Goal: Information Seeking & Learning: Learn about a topic

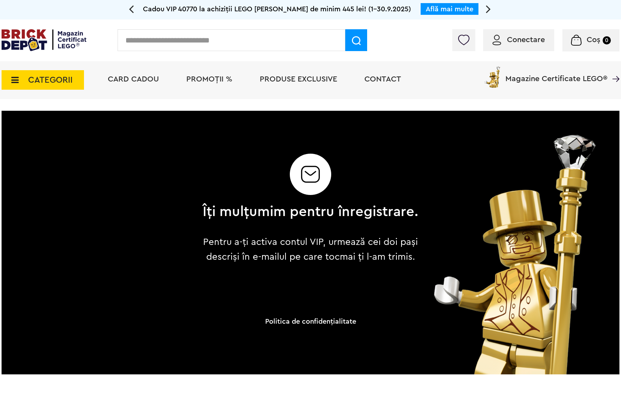
click at [47, 45] on img at bounding box center [44, 40] width 85 height 22
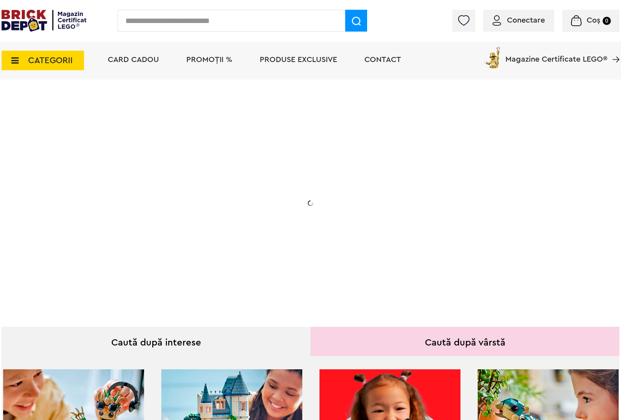
click at [34, 42] on div "Conectare Coș 0" at bounding box center [310, 21] width 621 height 42
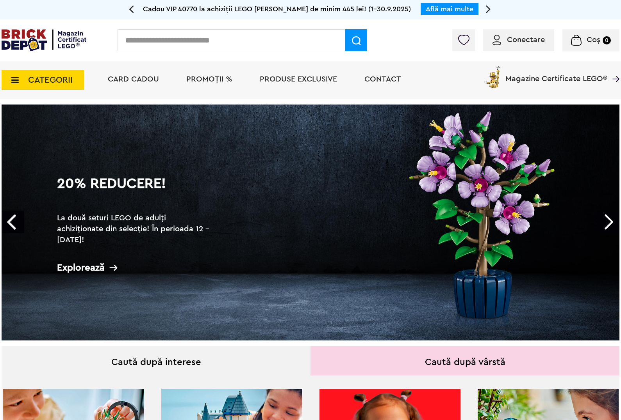
click at [36, 71] on span "CATEGORII" at bounding box center [43, 80] width 82 height 20
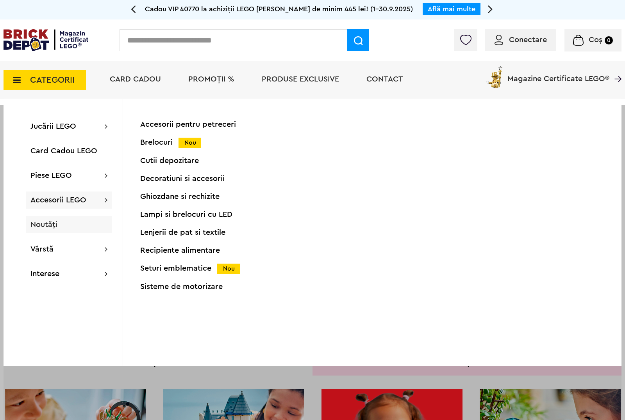
click at [55, 226] on span "Noutăți" at bounding box center [43, 225] width 27 height 8
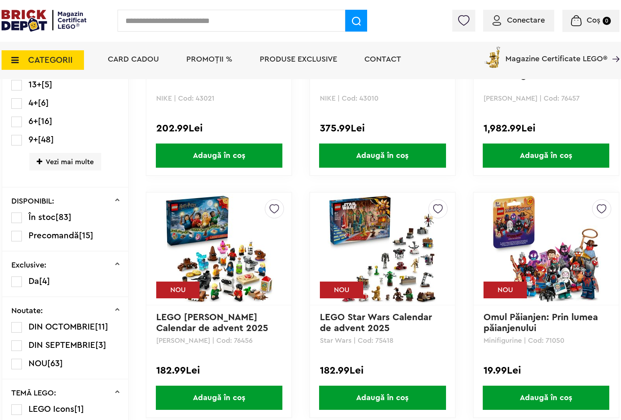
scroll to position [361, 0]
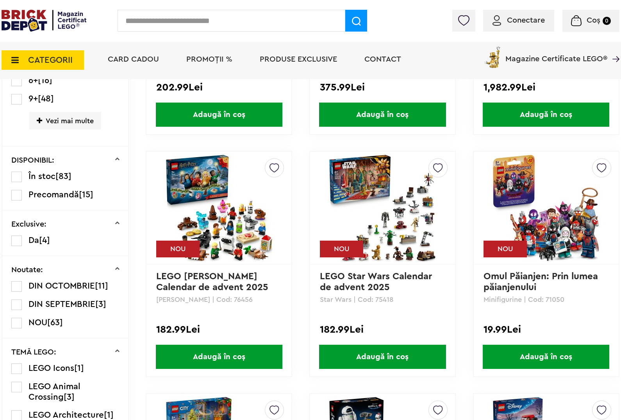
click at [24, 196] on li "Precomandă [15]" at bounding box center [65, 195] width 108 height 11
click at [33, 196] on span "Precomandă" at bounding box center [53, 195] width 50 height 9
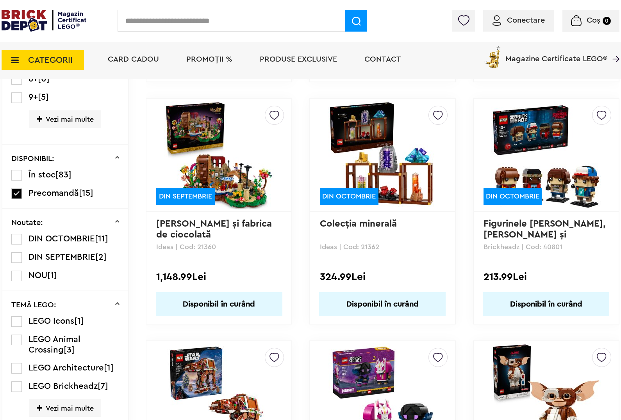
scroll to position [410, 0]
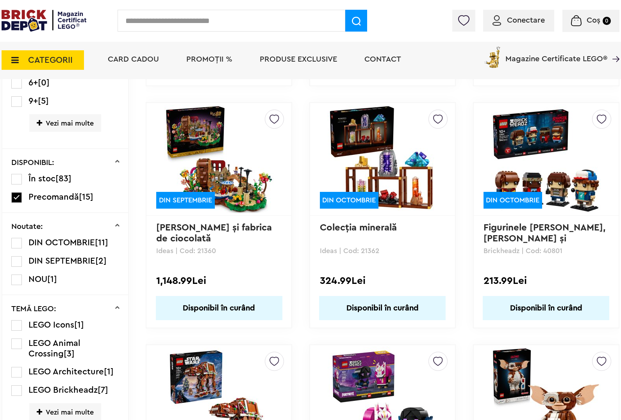
click at [22, 242] on li "DIN OCTOMBRIE [11]" at bounding box center [65, 243] width 108 height 11
click at [35, 241] on span "DIN OCTOMBRIE" at bounding box center [61, 243] width 66 height 9
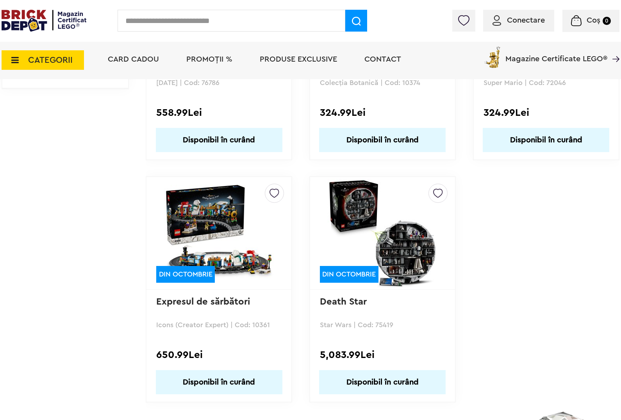
scroll to position [830, 0]
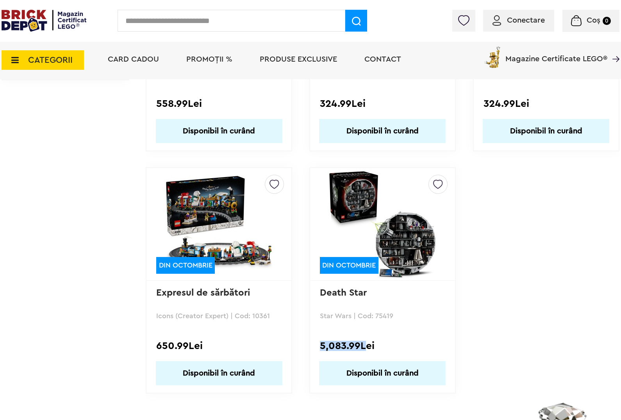
drag, startPoint x: 318, startPoint y: 338, endPoint x: 364, endPoint y: 349, distance: 47.3
click at [364, 349] on div "Creează o listă nouă DIN OCTOMBRIE Death Star Star Wars | Cod: 75419 5,083.99Le…" at bounding box center [382, 280] width 146 height 226
click at [365, 349] on div "5,083.99Lei" at bounding box center [382, 346] width 125 height 10
click at [358, 344] on div "5,083.99Lei" at bounding box center [382, 346] width 125 height 10
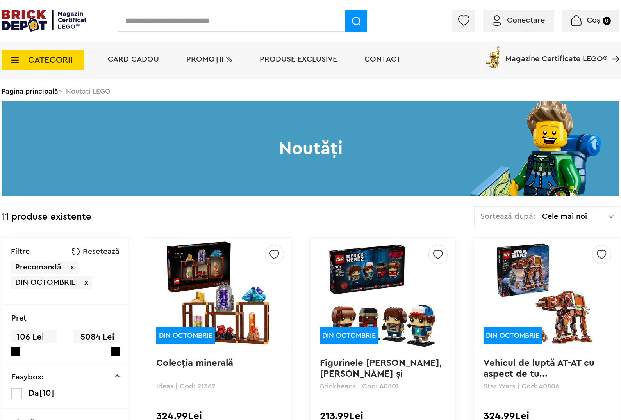
scroll to position [49, 0]
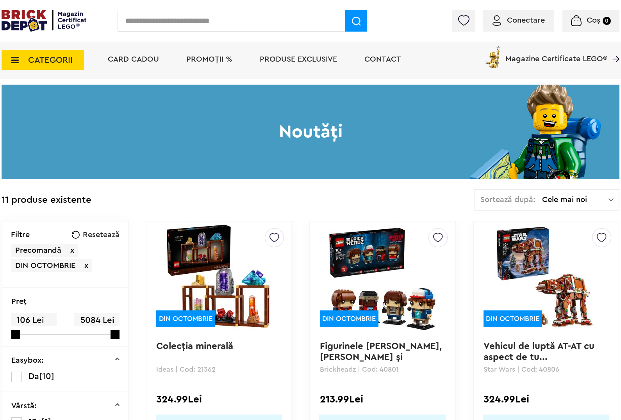
click at [50, 33] on div "Conectare Coș 0" at bounding box center [310, 21] width 621 height 42
click at [41, 28] on img at bounding box center [44, 21] width 85 height 22
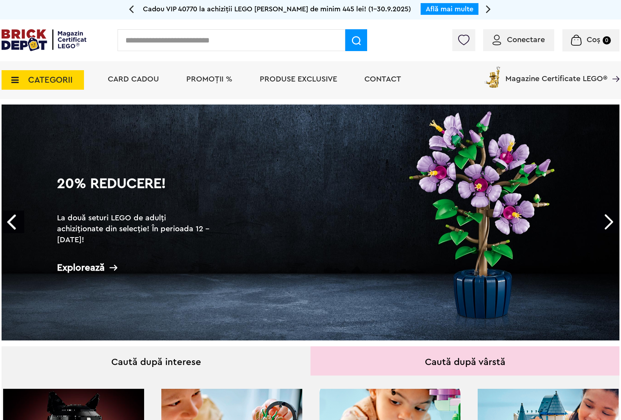
click at [602, 231] on link "Next" at bounding box center [607, 222] width 23 height 23
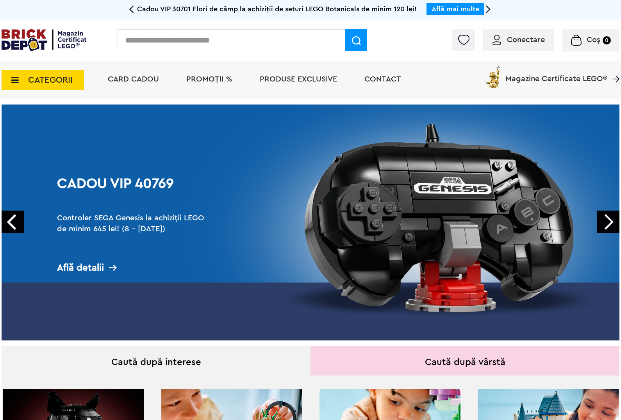
click at [602, 231] on link "Next" at bounding box center [607, 222] width 23 height 23
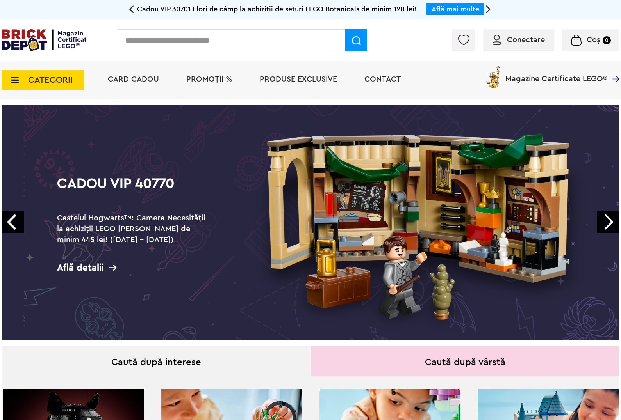
click at [602, 231] on link "Next" at bounding box center [607, 222] width 23 height 23
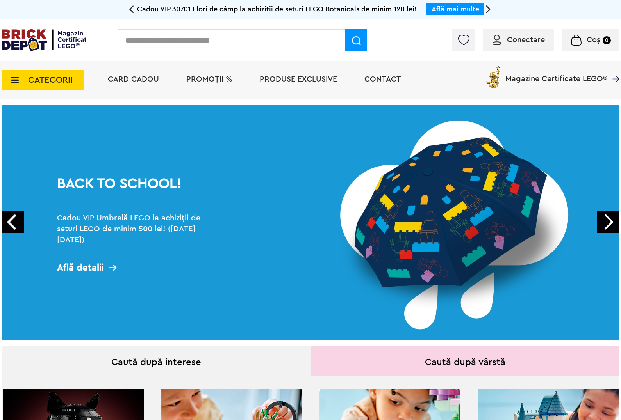
click at [602, 231] on link "Next" at bounding box center [607, 222] width 23 height 23
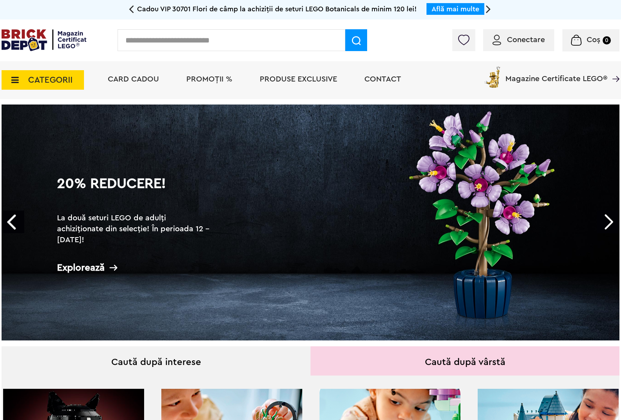
click at [602, 231] on link "Next" at bounding box center [607, 222] width 23 height 23
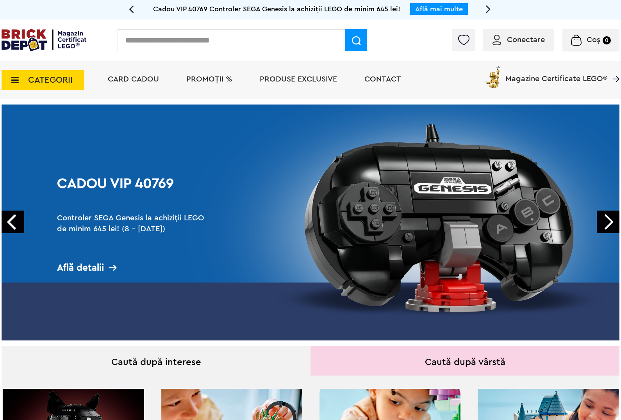
click at [602, 231] on link "Next" at bounding box center [607, 222] width 23 height 23
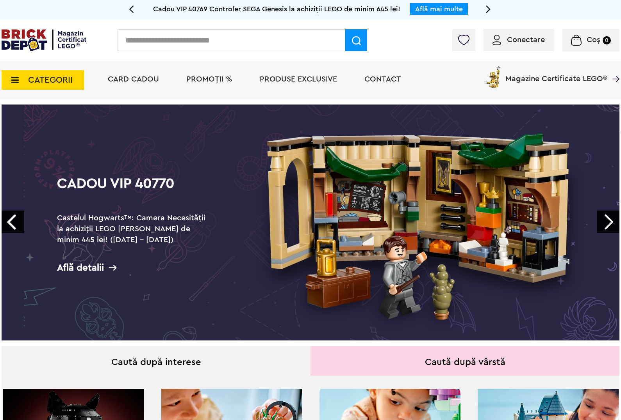
click at [602, 231] on link "Next" at bounding box center [607, 222] width 23 height 23
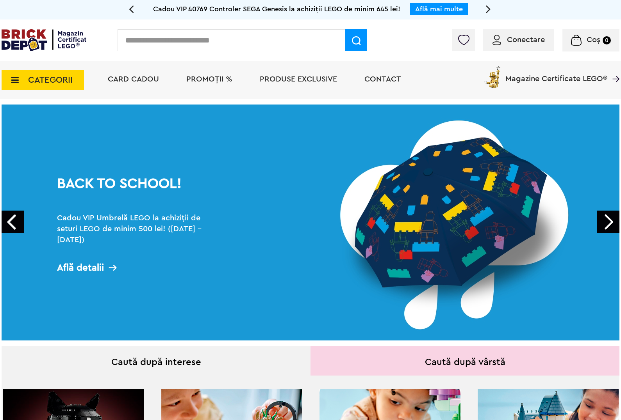
click at [602, 231] on link "Next" at bounding box center [607, 222] width 23 height 23
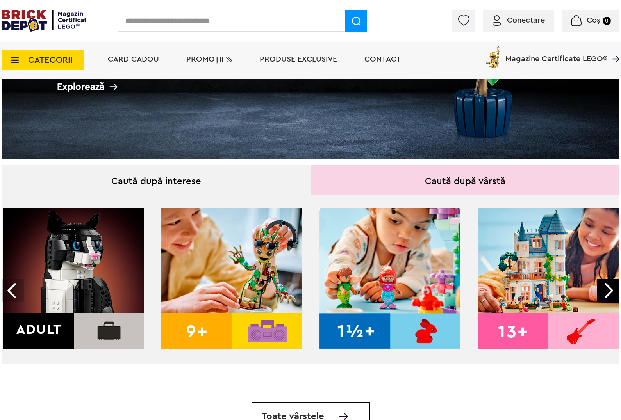
scroll to position [293, 0]
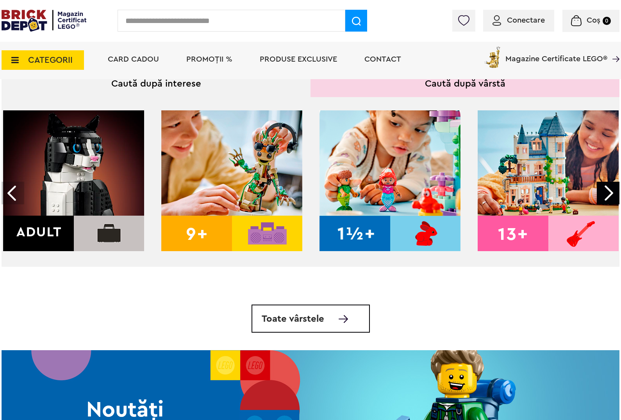
click at [134, 226] on img at bounding box center [73, 180] width 141 height 141
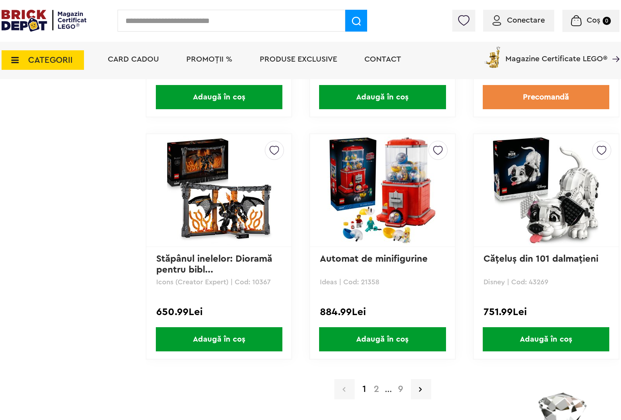
scroll to position [1513, 0]
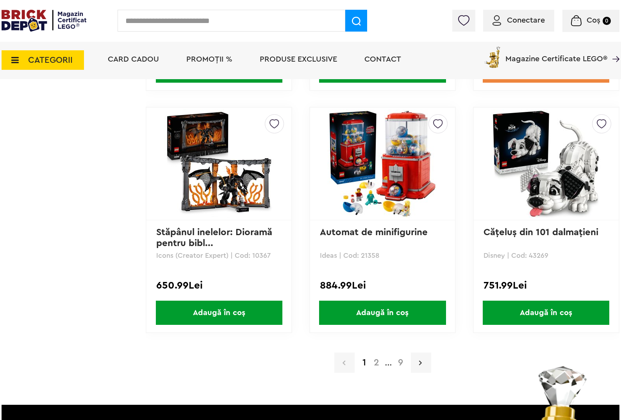
click at [420, 359] on icon at bounding box center [420, 363] width 3 height 8
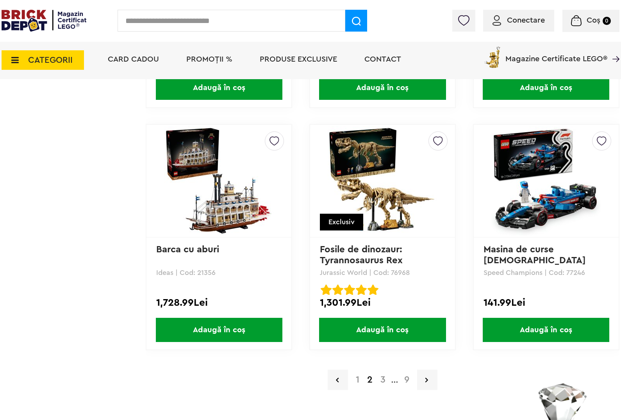
scroll to position [1513, 0]
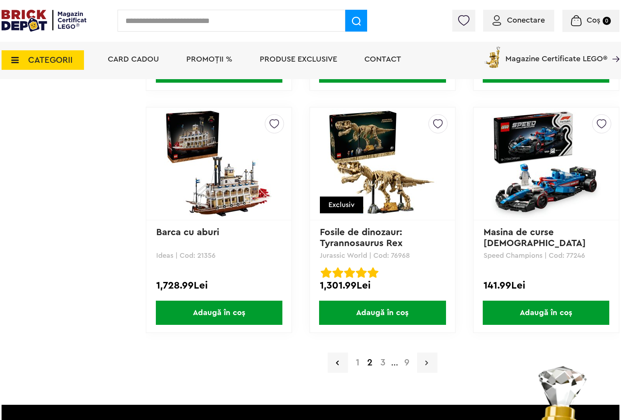
click at [431, 354] on link at bounding box center [427, 363] width 20 height 20
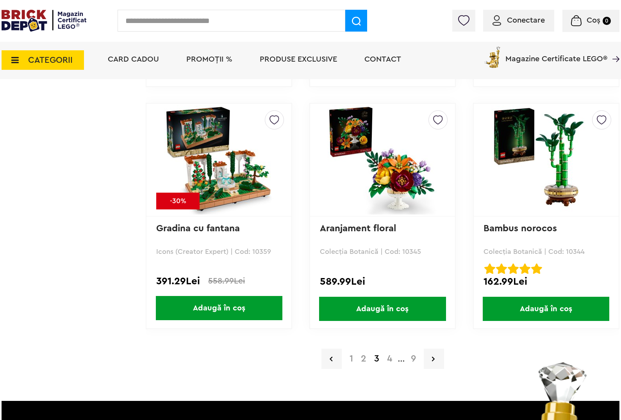
scroll to position [1610, 0]
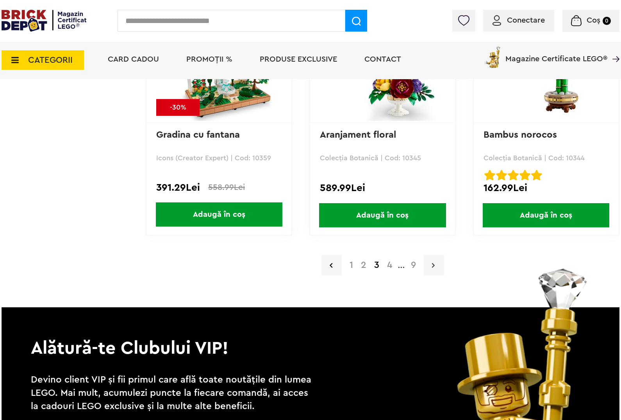
click at [429, 259] on link at bounding box center [434, 265] width 20 height 20
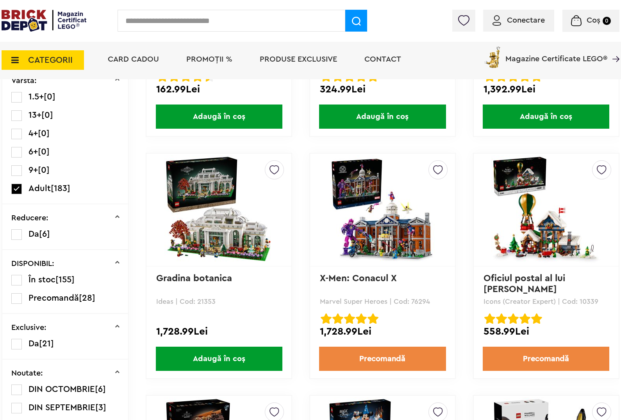
scroll to position [244, 0]
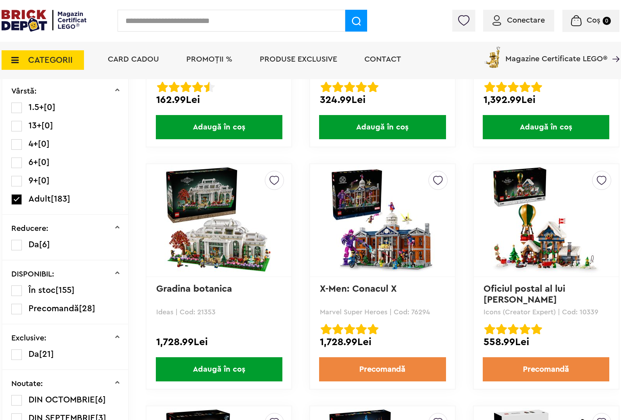
click at [386, 215] on img at bounding box center [382, 220] width 105 height 109
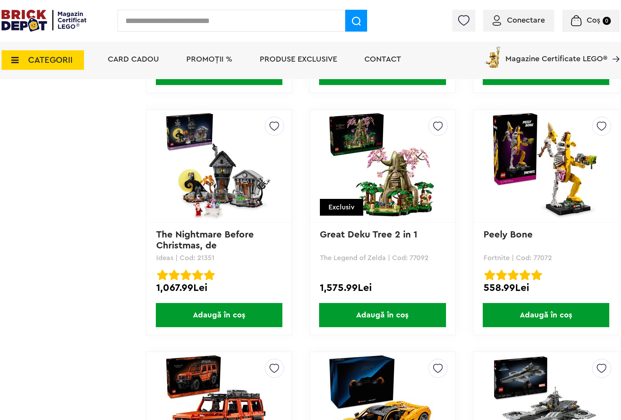
scroll to position [1269, 0]
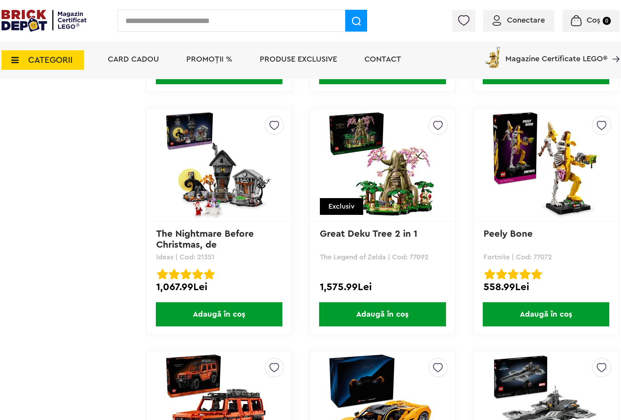
click at [250, 210] on img at bounding box center [218, 165] width 109 height 109
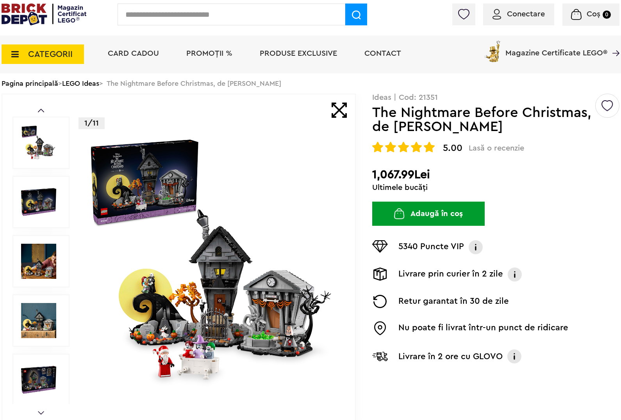
scroll to position [68, 0]
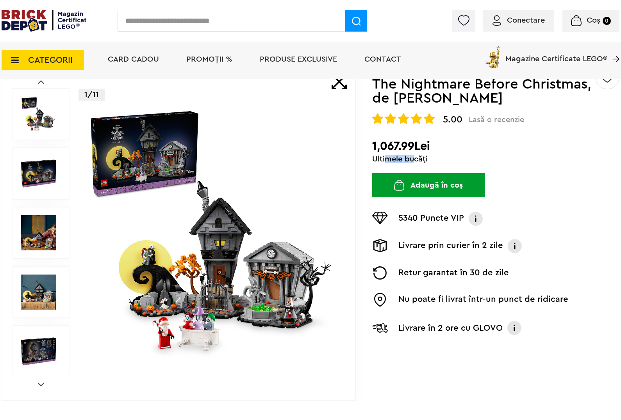
drag, startPoint x: 413, startPoint y: 163, endPoint x: 386, endPoint y: 158, distance: 27.3
click at [386, 158] on div "Ultimele bucăți" at bounding box center [495, 159] width 247 height 8
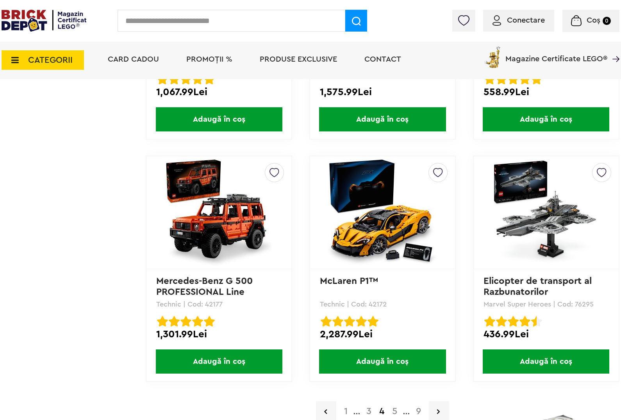
scroll to position [1513, 0]
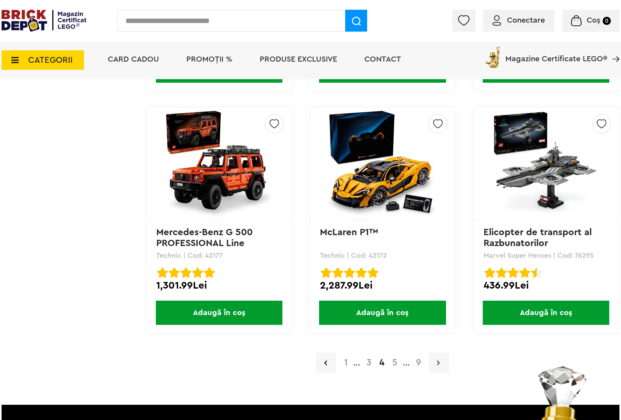
click at [443, 356] on link at bounding box center [439, 363] width 20 height 20
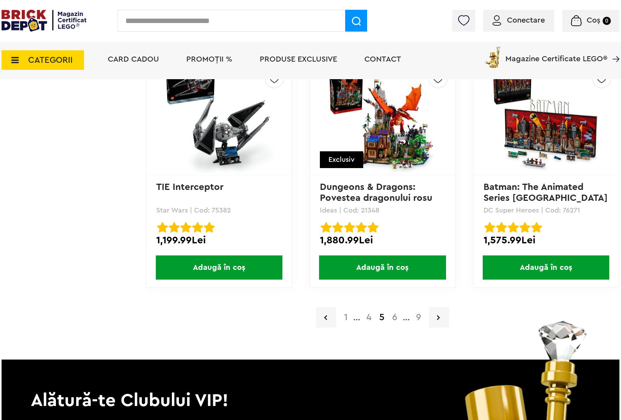
scroll to position [1561, 0]
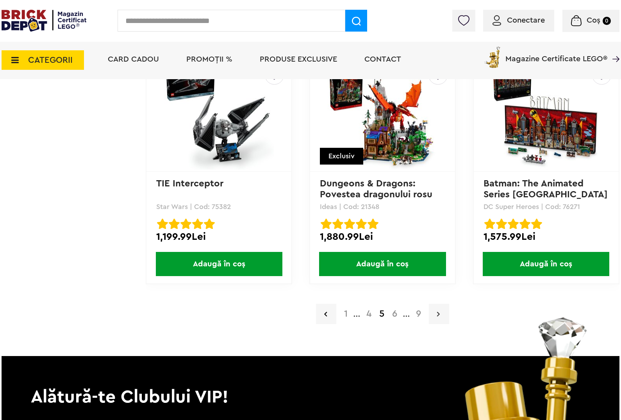
click at [439, 310] on icon at bounding box center [438, 314] width 3 height 8
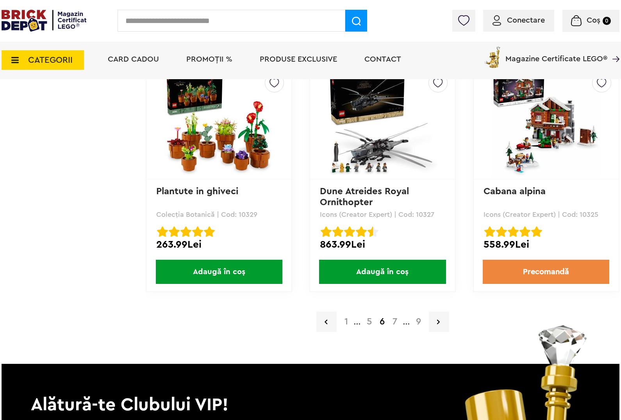
scroll to position [1561, 0]
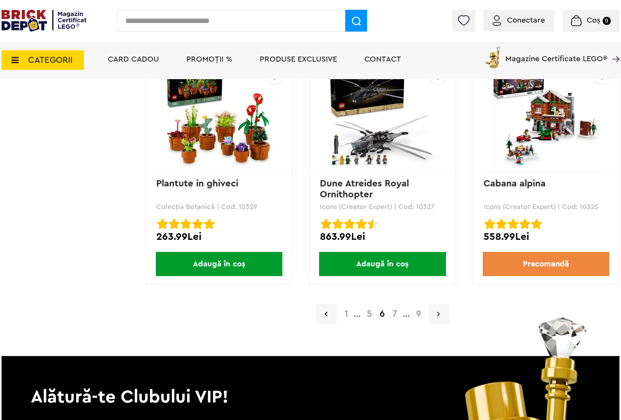
click at [439, 310] on icon at bounding box center [438, 314] width 3 height 8
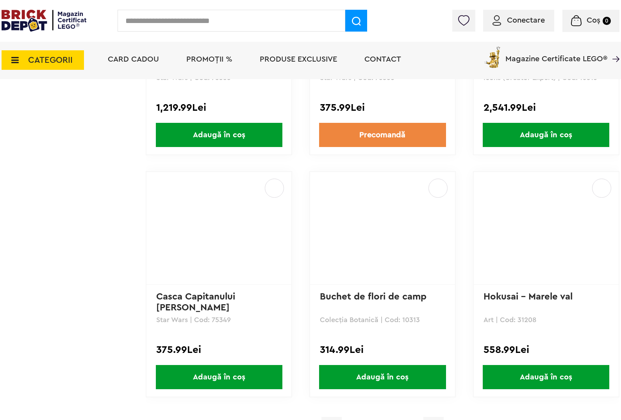
scroll to position [1464, 0]
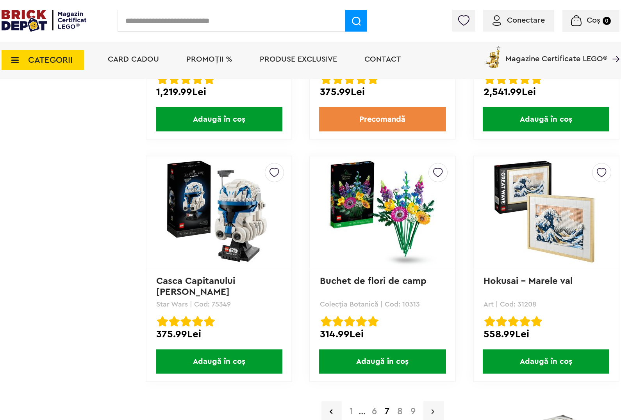
click at [431, 406] on link at bounding box center [433, 412] width 20 height 20
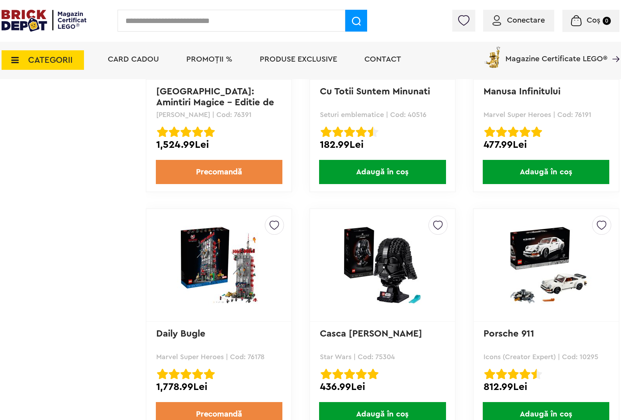
scroll to position [1513, 0]
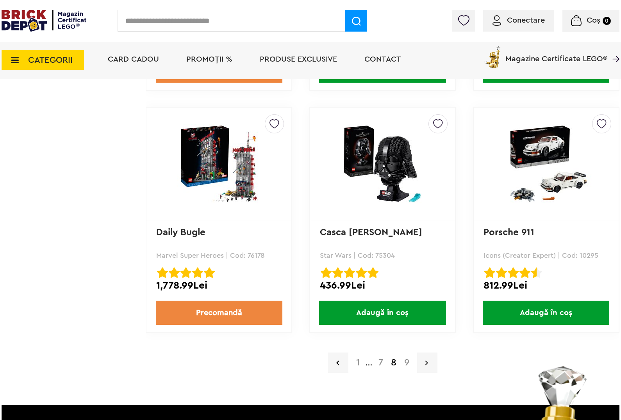
click at [426, 359] on icon at bounding box center [426, 363] width 3 height 8
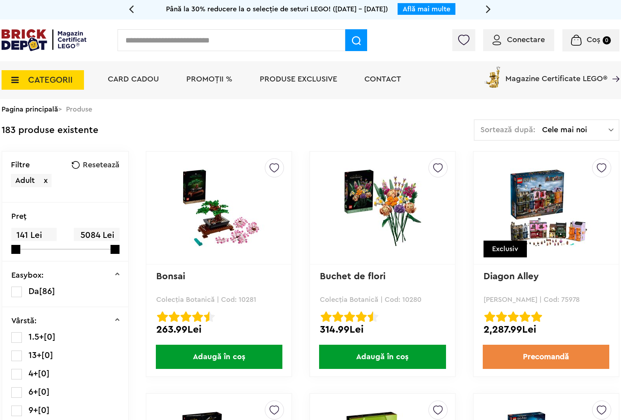
click at [24, 40] on img at bounding box center [44, 40] width 85 height 22
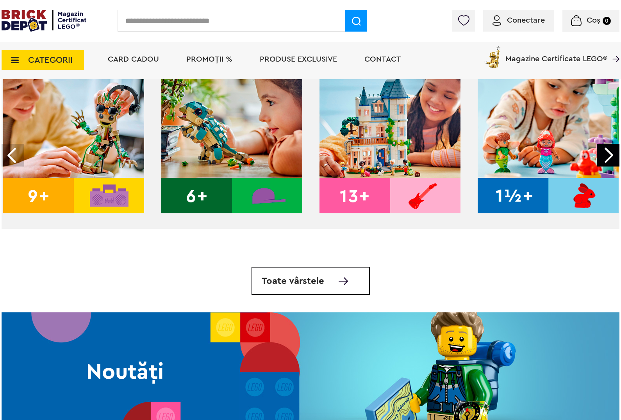
scroll to position [244, 0]
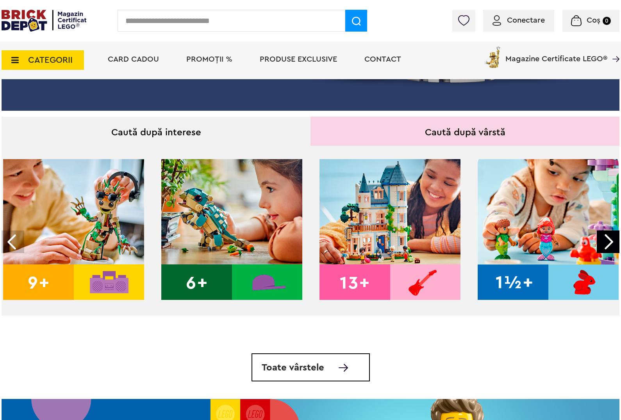
click at [364, 261] on img at bounding box center [389, 229] width 141 height 141
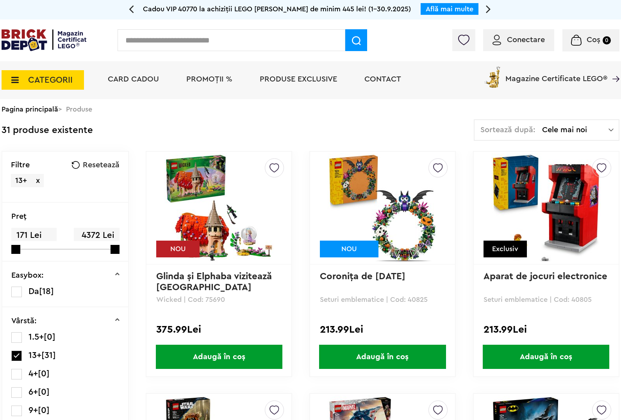
click at [244, 227] on img at bounding box center [218, 207] width 109 height 109
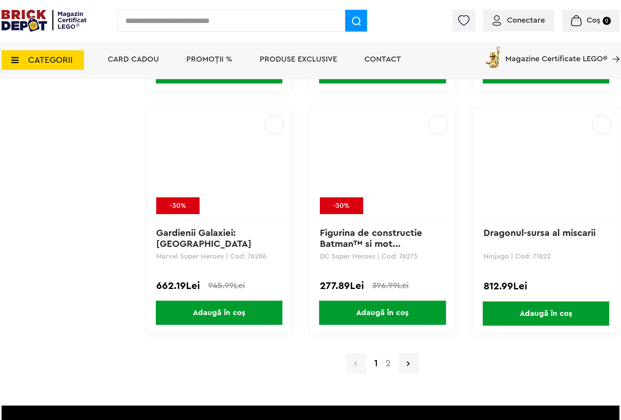
scroll to position [1513, 0]
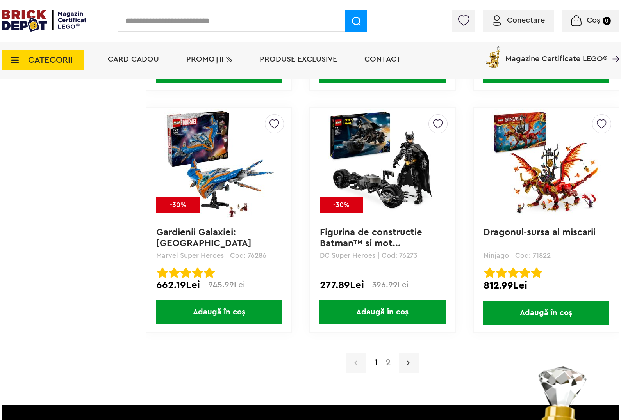
click at [414, 354] on link at bounding box center [409, 363] width 20 height 20
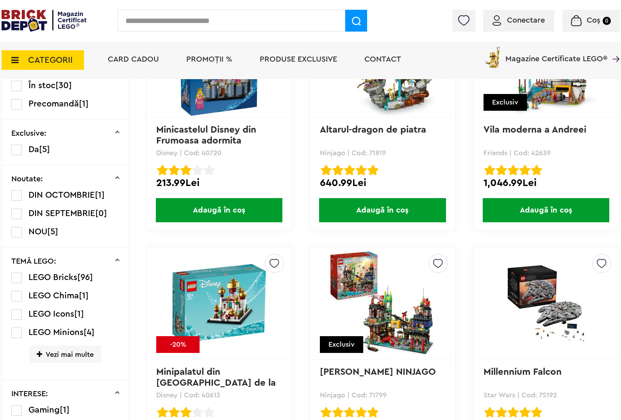
scroll to position [390, 0]
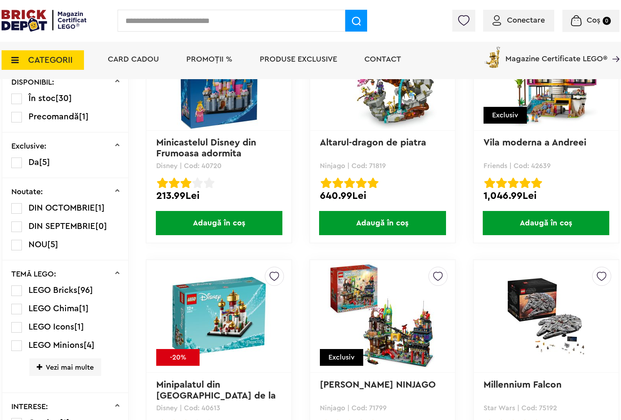
click at [24, 241] on li "NOU [5]" at bounding box center [65, 245] width 108 height 11
click at [21, 241] on label at bounding box center [16, 245] width 11 height 11
click at [20, 241] on label at bounding box center [16, 245] width 11 height 11
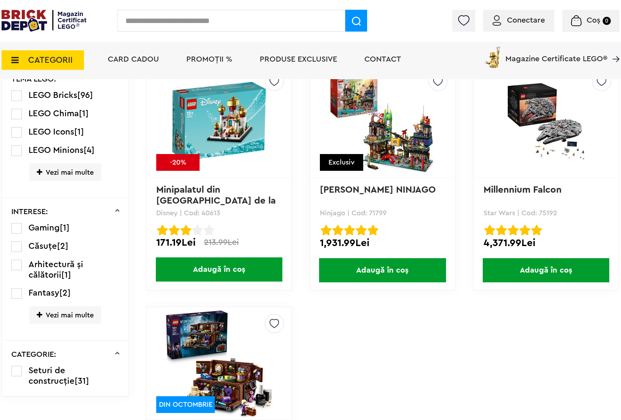
scroll to position [634, 0]
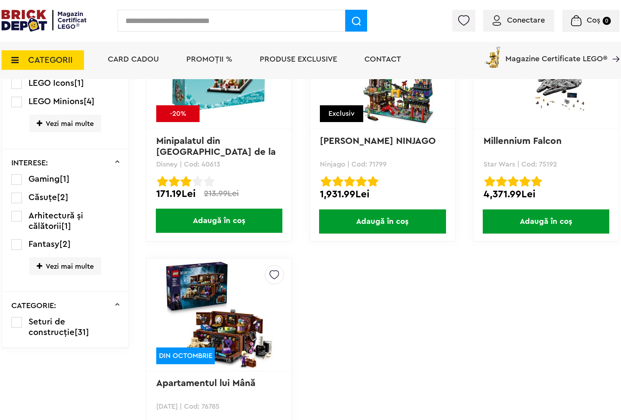
click at [36, 29] on img at bounding box center [44, 21] width 85 height 22
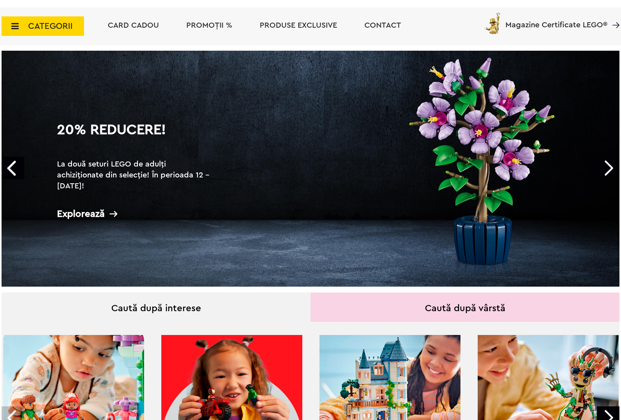
scroll to position [98, 0]
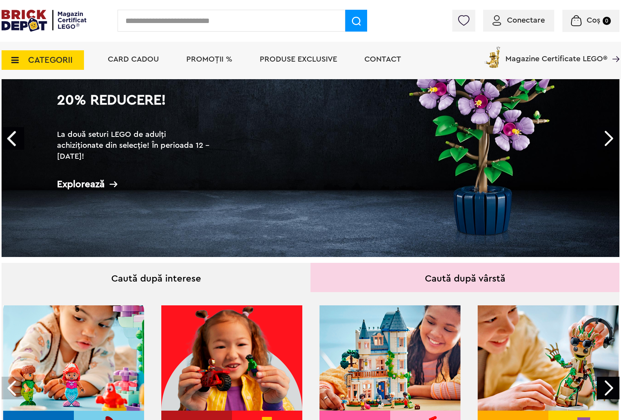
click at [178, 271] on div "Caută după interese" at bounding box center [156, 277] width 309 height 29
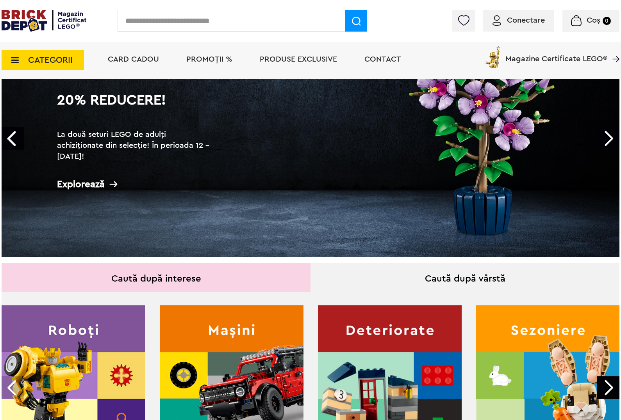
scroll to position [244, 0]
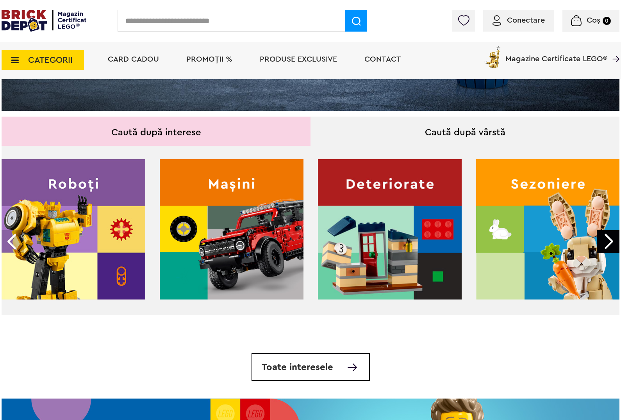
click at [606, 240] on div at bounding box center [607, 241] width 23 height 23
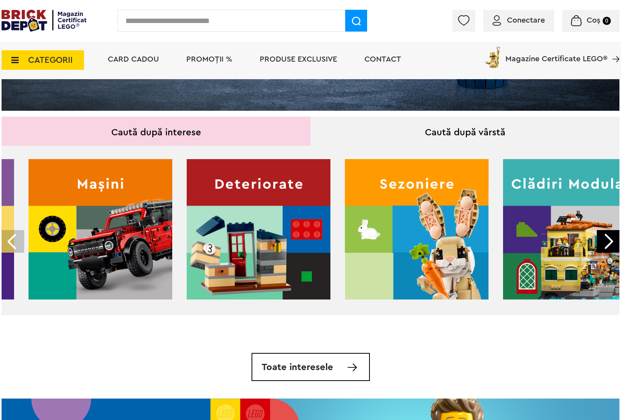
scroll to position [0, 158]
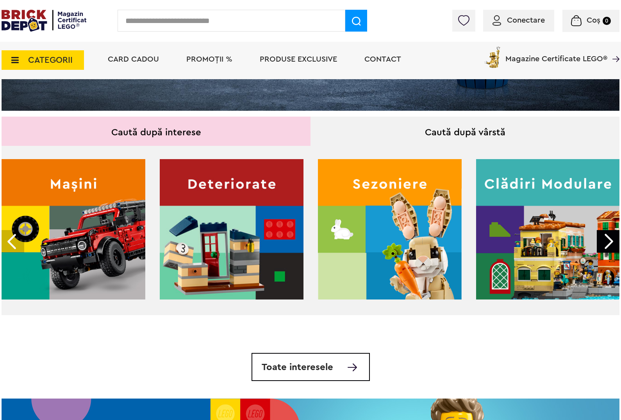
click at [581, 239] on img at bounding box center [548, 229] width 144 height 141
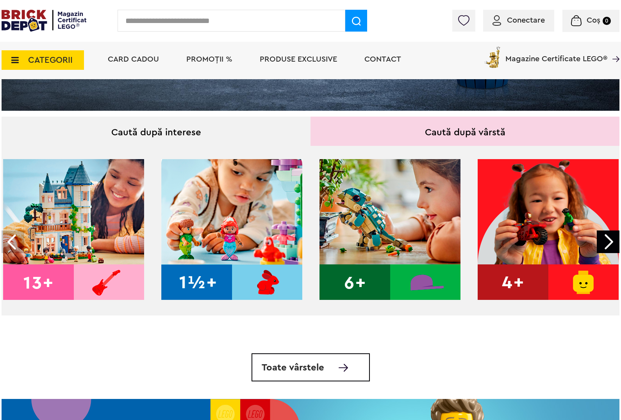
click at [290, 133] on div "Caută după interese" at bounding box center [156, 131] width 309 height 29
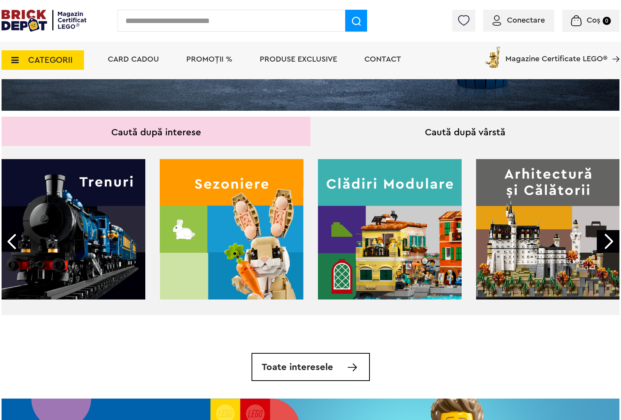
click at [10, 250] on div at bounding box center [13, 241] width 23 height 23
click at [527, 233] on img at bounding box center [548, 229] width 144 height 141
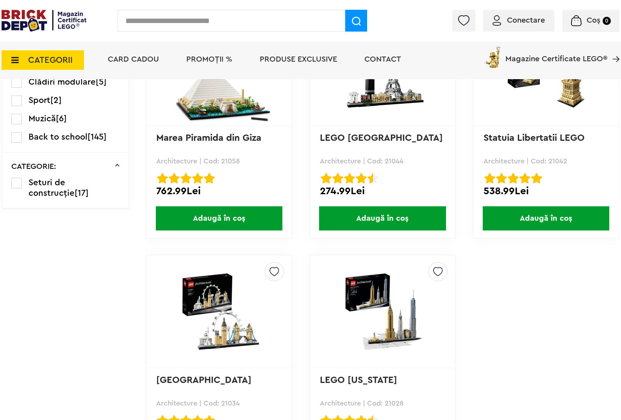
scroll to position [1269, 0]
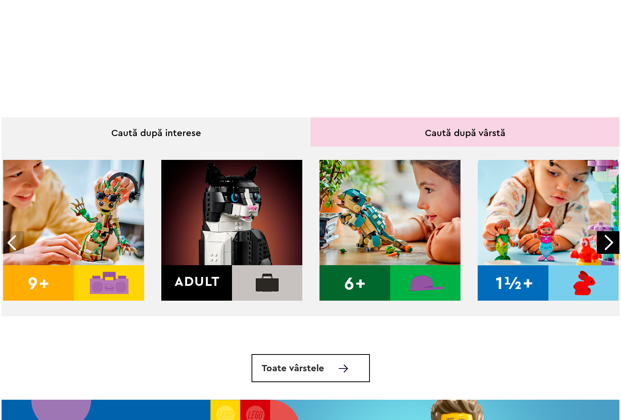
scroll to position [244, 0]
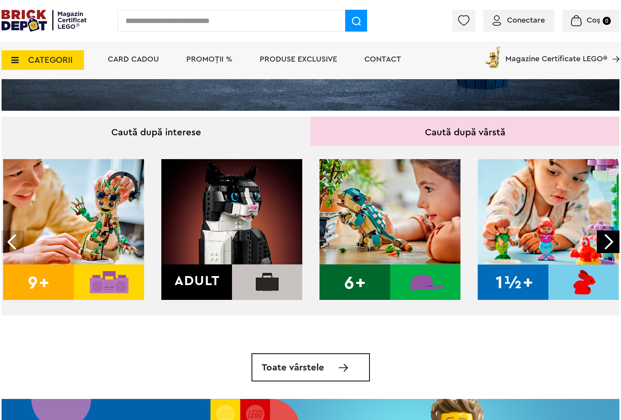
click at [196, 141] on div "Caută după interese" at bounding box center [156, 131] width 309 height 29
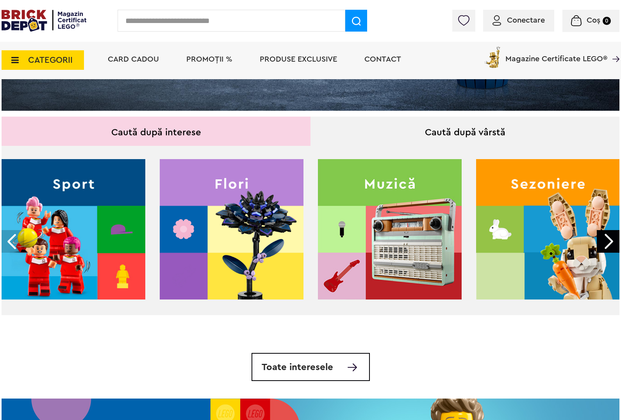
click at [611, 245] on div at bounding box center [607, 241] width 23 height 23
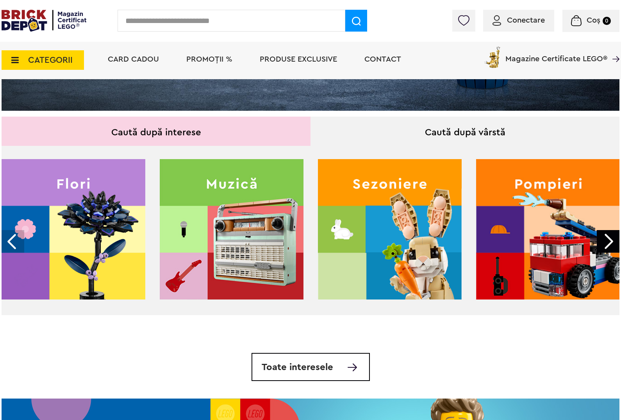
click at [611, 245] on div at bounding box center [607, 241] width 23 height 23
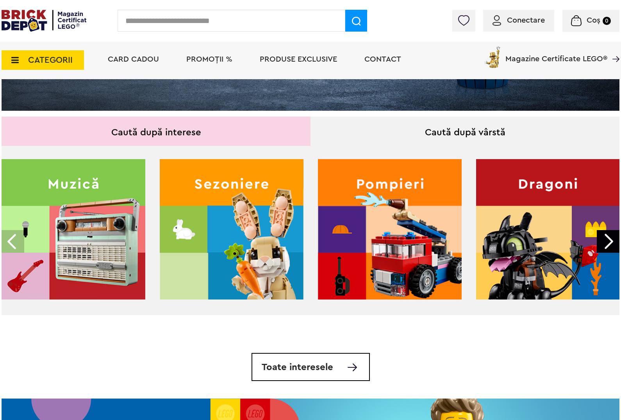
click at [611, 245] on div at bounding box center [607, 241] width 23 height 23
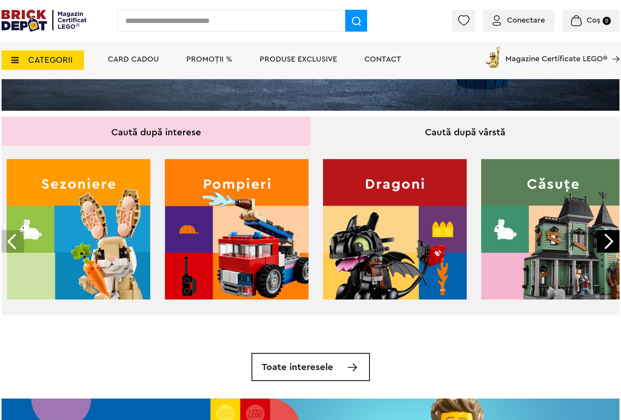
click at [611, 245] on div at bounding box center [607, 241] width 23 height 23
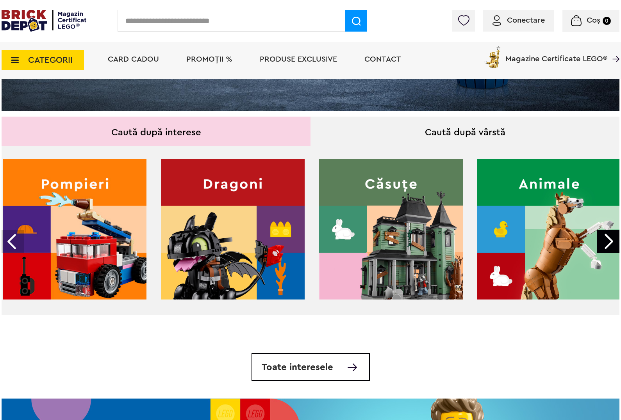
click at [611, 245] on div at bounding box center [607, 241] width 23 height 23
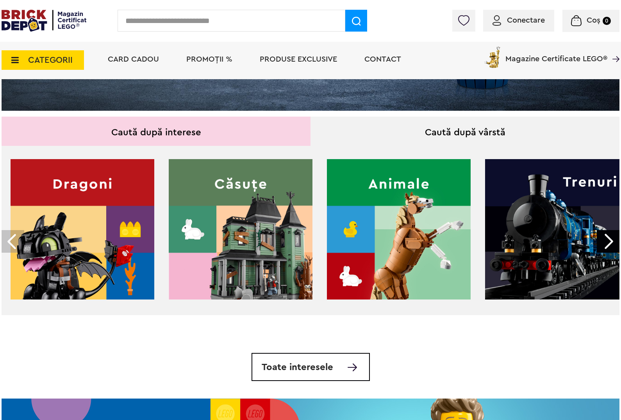
scroll to position [0, 789]
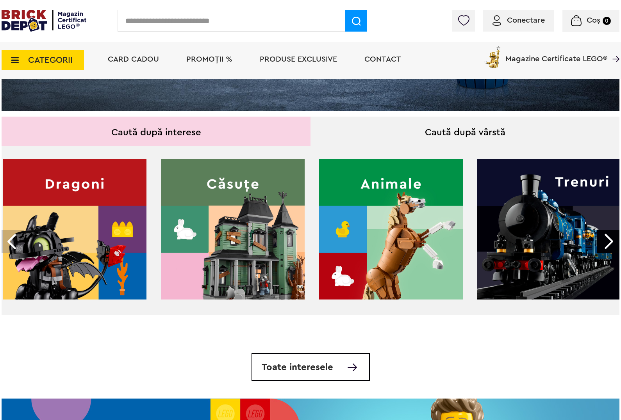
click at [611, 245] on div at bounding box center [607, 241] width 23 height 23
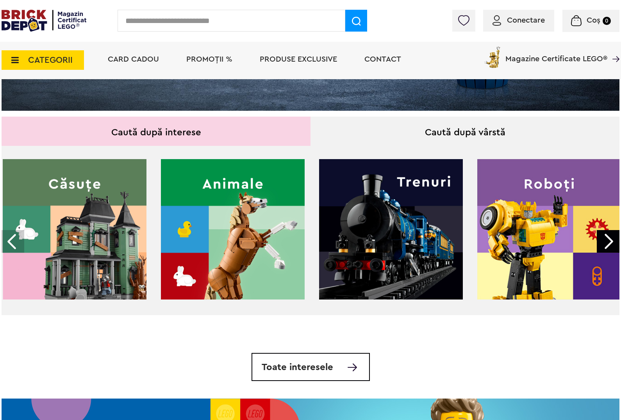
click at [611, 245] on div at bounding box center [607, 241] width 23 height 23
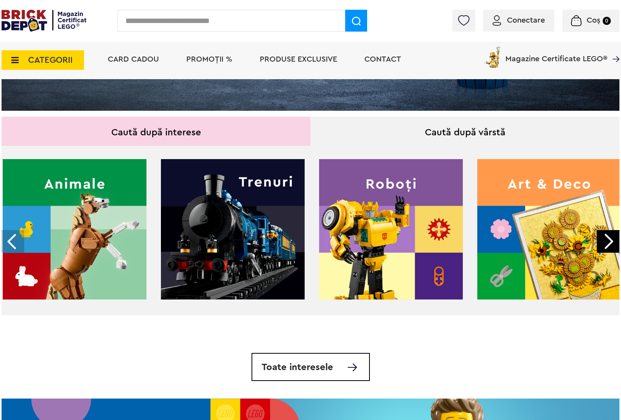
click at [611, 245] on div at bounding box center [607, 241] width 23 height 23
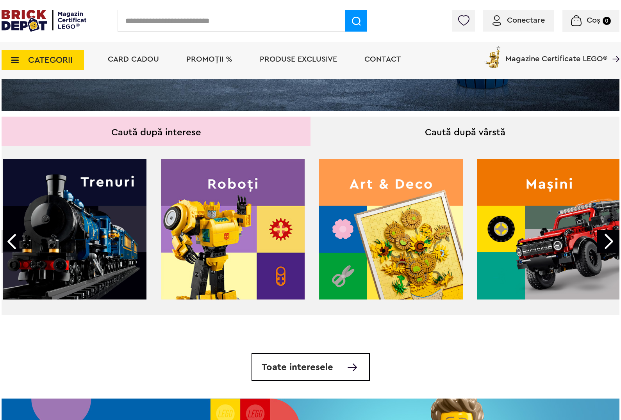
click at [611, 245] on div at bounding box center [607, 241] width 23 height 23
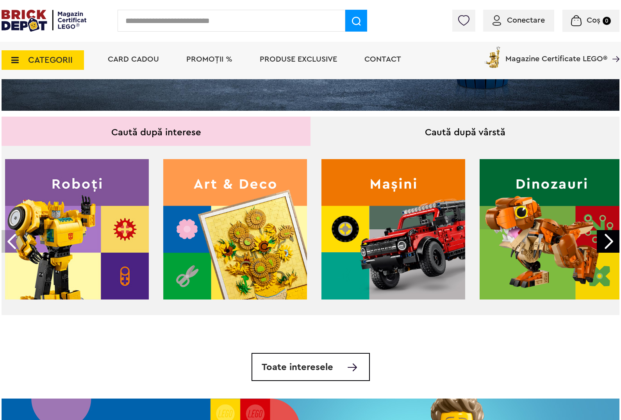
click at [611, 245] on div at bounding box center [607, 241] width 23 height 23
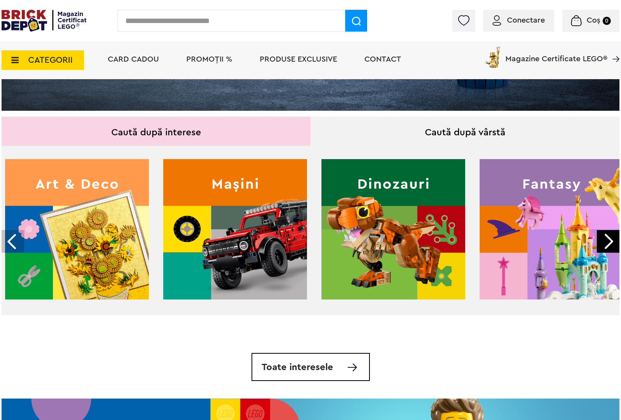
click at [611, 245] on div at bounding box center [607, 241] width 23 height 23
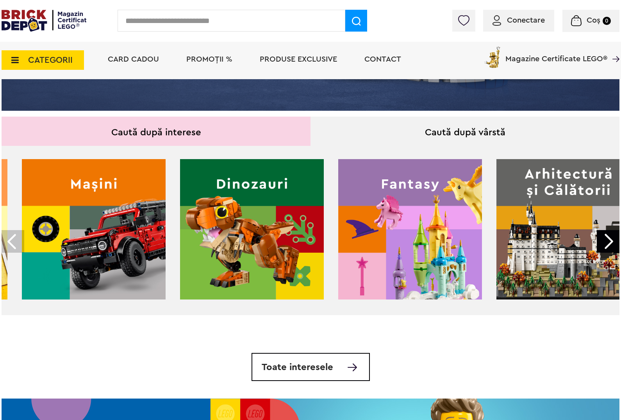
click at [611, 245] on div at bounding box center [607, 241] width 23 height 23
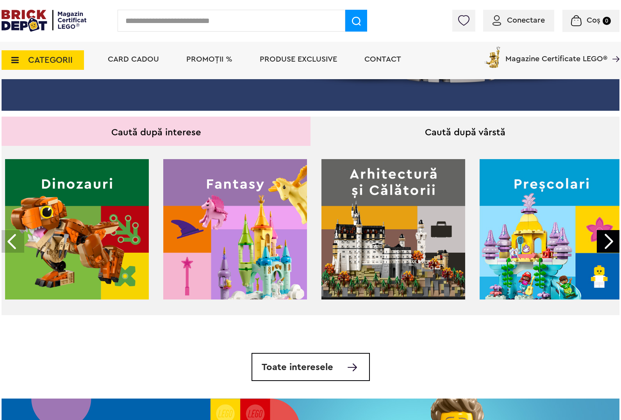
click at [611, 245] on div at bounding box center [607, 241] width 23 height 23
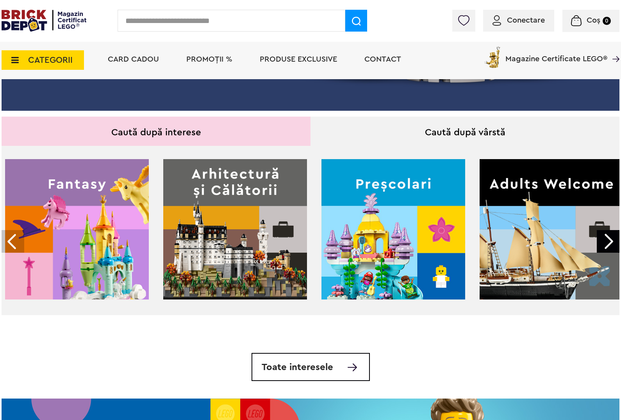
click at [611, 245] on div at bounding box center [607, 241] width 23 height 23
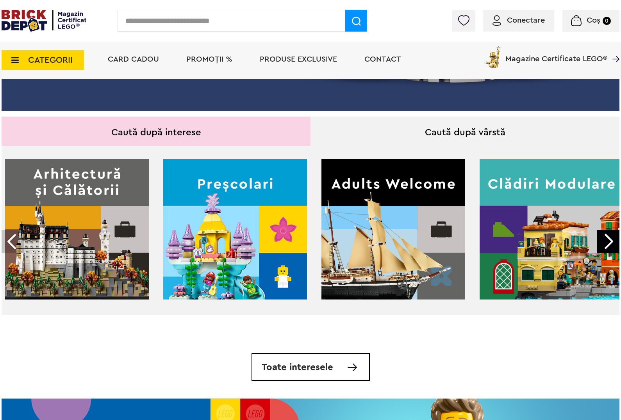
click at [611, 245] on div at bounding box center [607, 241] width 23 height 23
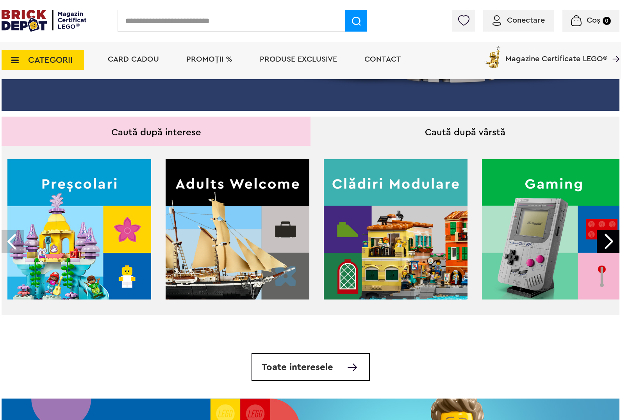
scroll to position [0, 2368]
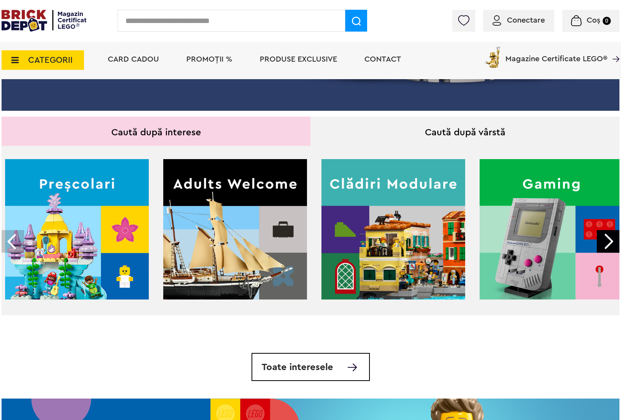
click at [268, 272] on img at bounding box center [235, 229] width 144 height 141
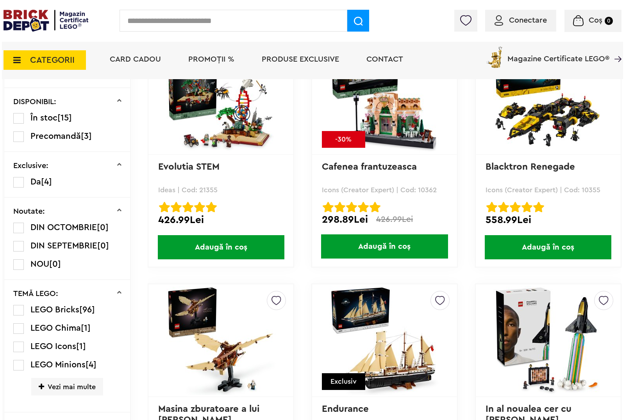
scroll to position [244, 0]
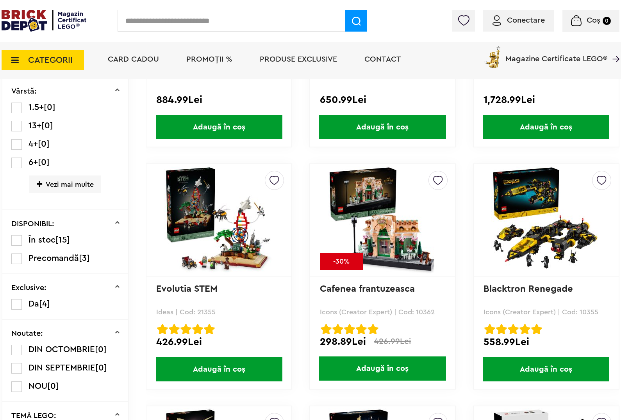
click at [289, 21] on input "text" at bounding box center [232, 21] width 228 height 22
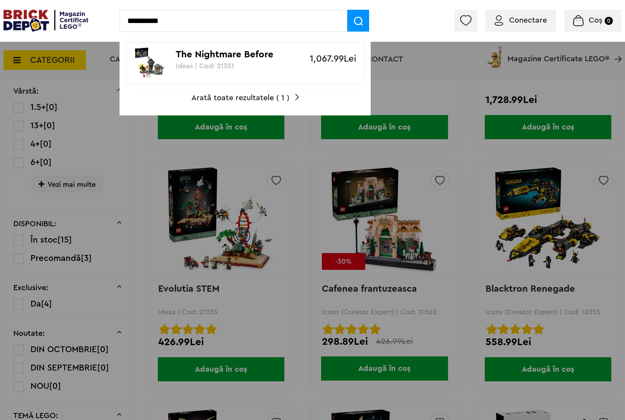
type input "**********"
click at [243, 52] on p "The Nightmare Before Christmas, de Tim Burton" at bounding box center [241, 54] width 130 height 11
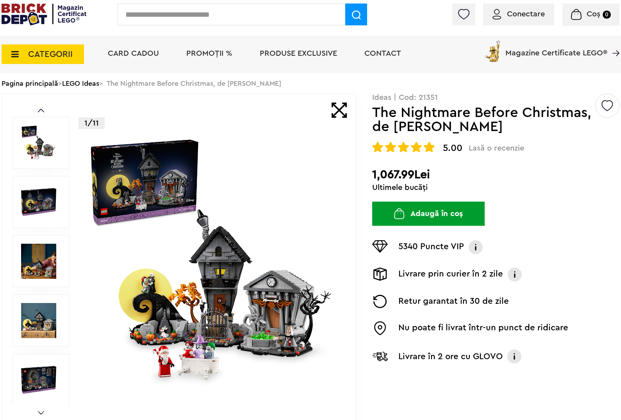
scroll to position [49, 0]
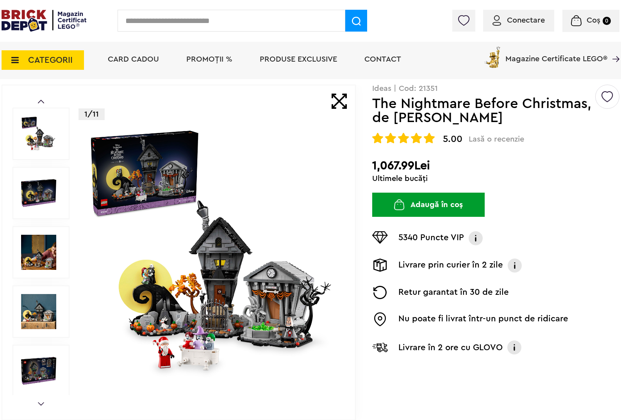
click at [296, 217] on img at bounding box center [212, 252] width 251 height 251
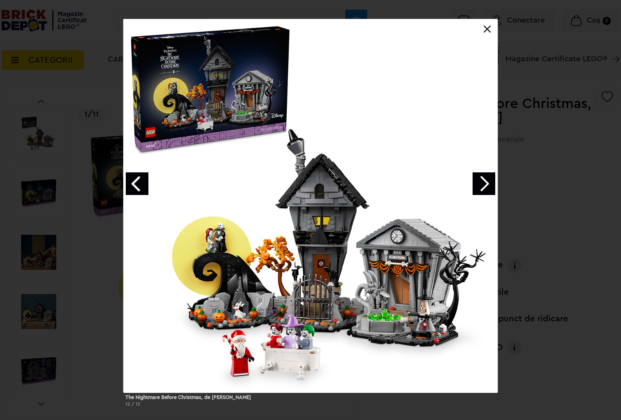
click at [481, 188] on link "Next image" at bounding box center [483, 184] width 23 height 23
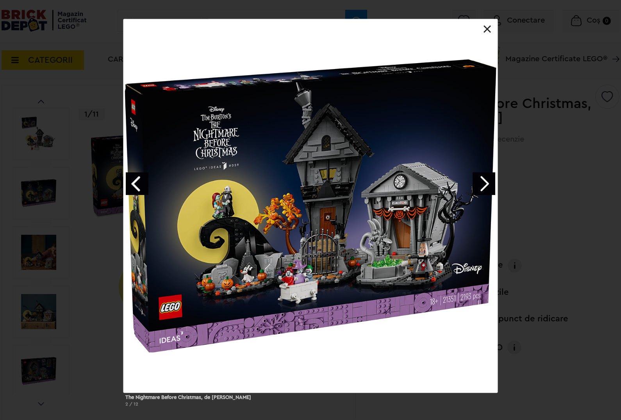
click at [220, 194] on div at bounding box center [311, 207] width 374 height 374
click at [489, 191] on link "Next image" at bounding box center [483, 184] width 23 height 23
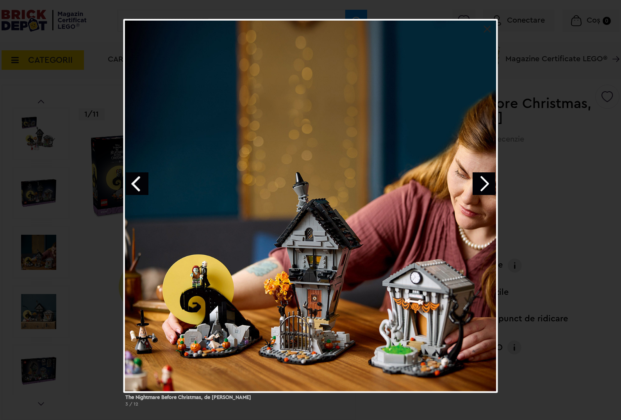
click at [489, 191] on link "Next image" at bounding box center [483, 184] width 23 height 23
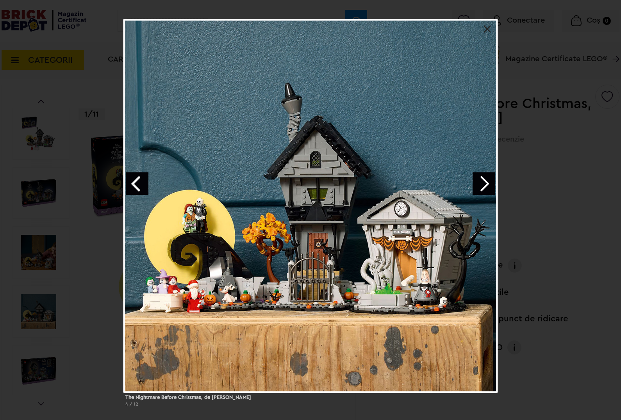
click at [489, 191] on link "Next image" at bounding box center [483, 184] width 23 height 23
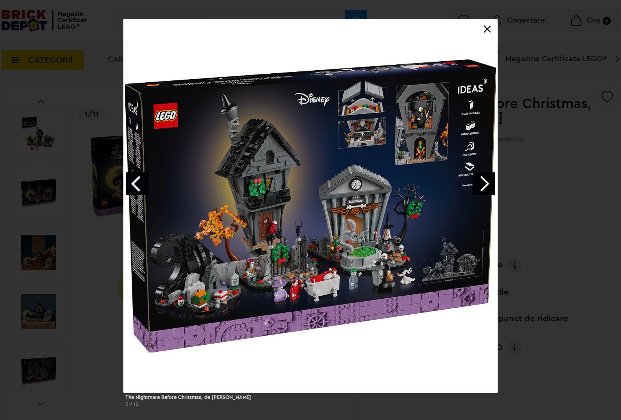
click at [489, 191] on link "Next image" at bounding box center [483, 184] width 23 height 23
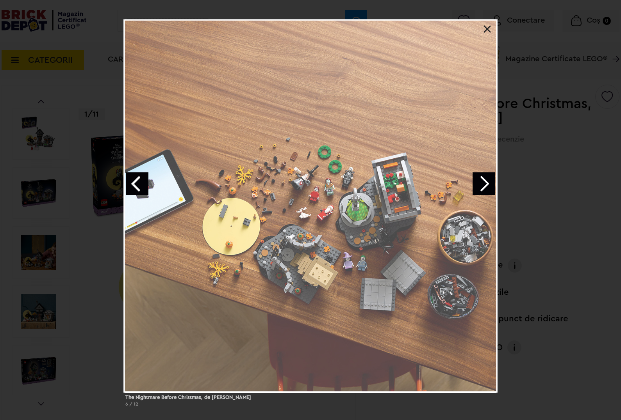
click at [489, 191] on link "Next image" at bounding box center [483, 184] width 23 height 23
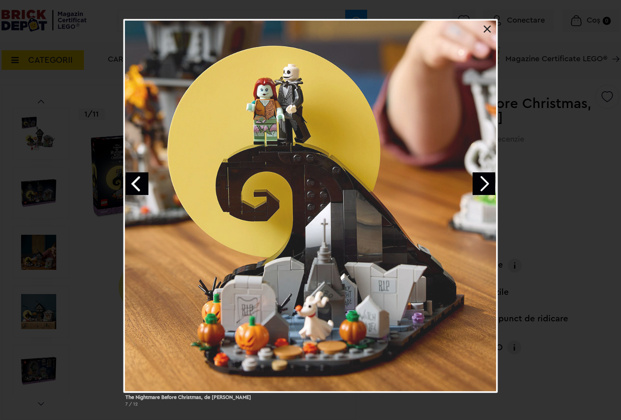
click at [489, 191] on link "Next image" at bounding box center [483, 184] width 23 height 23
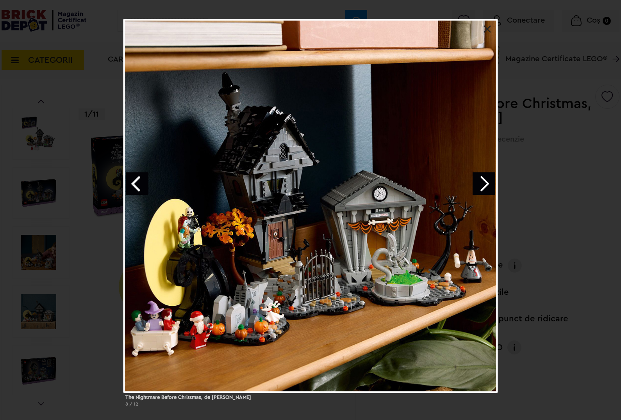
click at [489, 191] on link "Next image" at bounding box center [483, 184] width 23 height 23
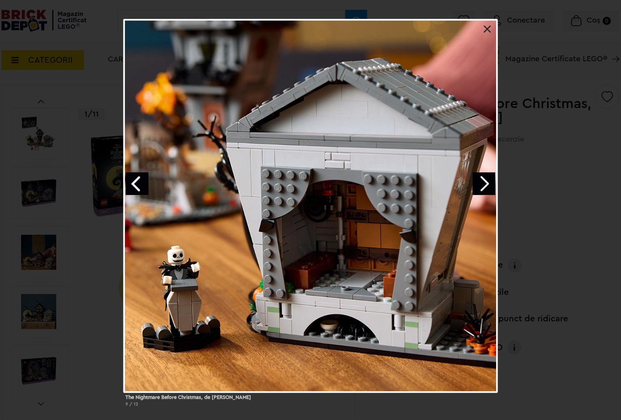
click at [484, 28] on link at bounding box center [487, 29] width 8 height 8
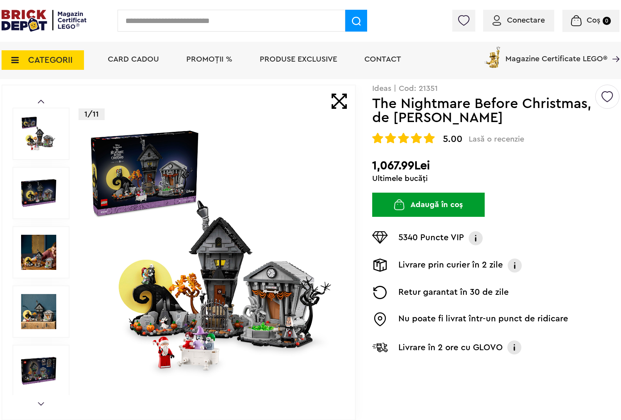
click at [13, 7] on div "Conectare Coș 0" at bounding box center [310, 21] width 621 height 42
click at [16, 12] on img at bounding box center [44, 21] width 85 height 22
